Goal: Task Accomplishment & Management: Manage account settings

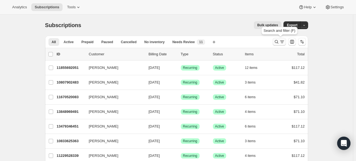
click at [281, 42] on icon "Search and filter results" at bounding box center [283, 42] width 6 height 6
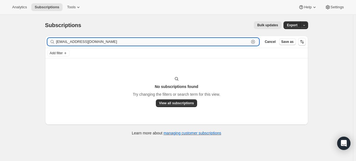
click at [118, 42] on input "[EMAIL_ADDRESS][DOMAIN_NAME]" at bounding box center [152, 42] width 193 height 8
paste input "[PERSON_NAME]"
type input "[PERSON_NAME]"
